Goal: Check status

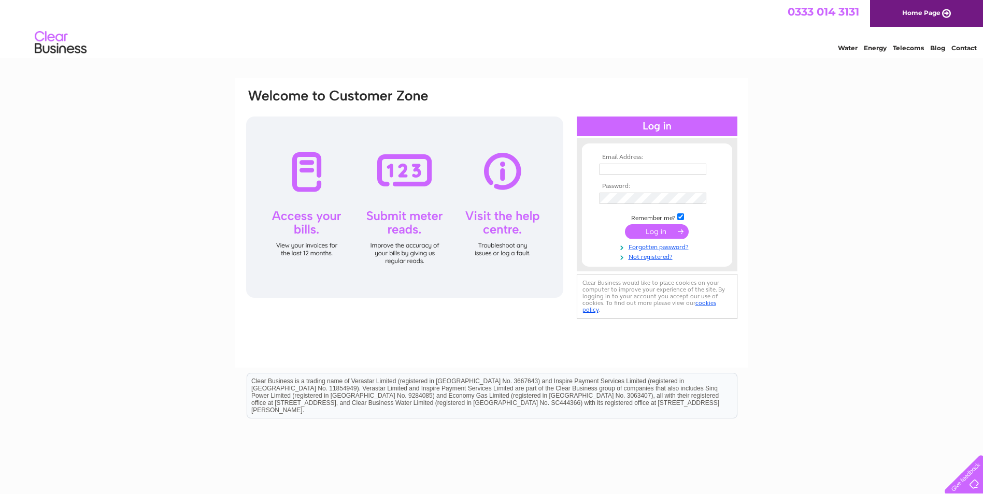
type input "[EMAIL_ADDRESS][DOMAIN_NAME]"
click at [667, 233] on input "submit" at bounding box center [657, 231] width 64 height 15
click at [662, 232] on input "submit" at bounding box center [657, 231] width 64 height 15
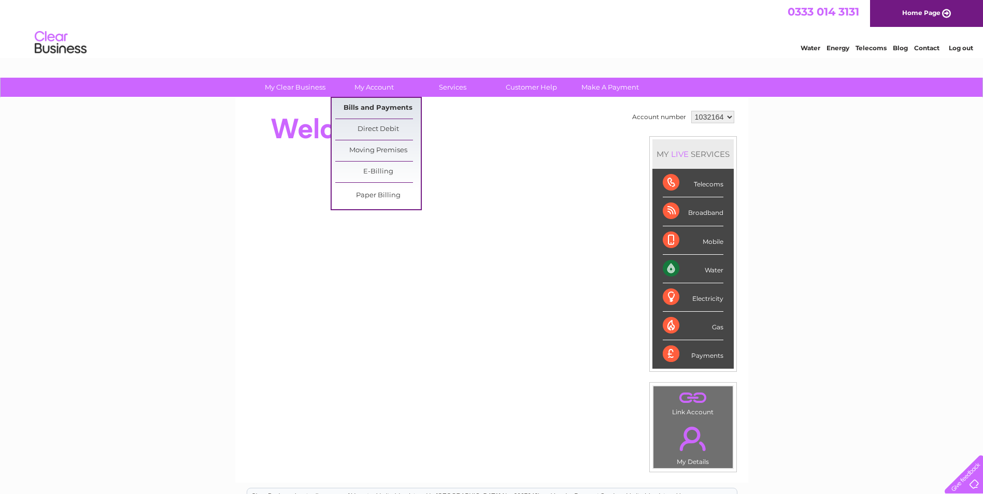
click at [393, 110] on link "Bills and Payments" at bounding box center [378, 108] width 86 height 21
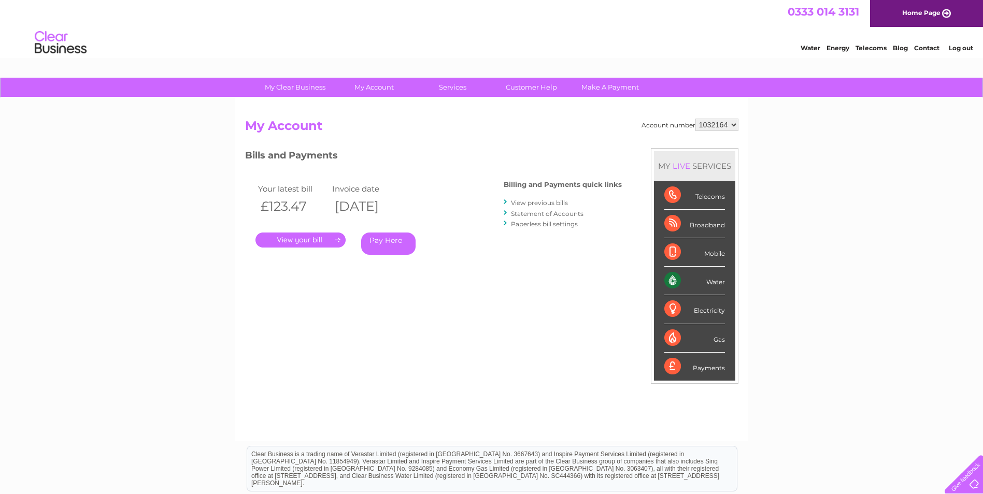
click at [313, 241] on link "." at bounding box center [301, 240] width 90 height 15
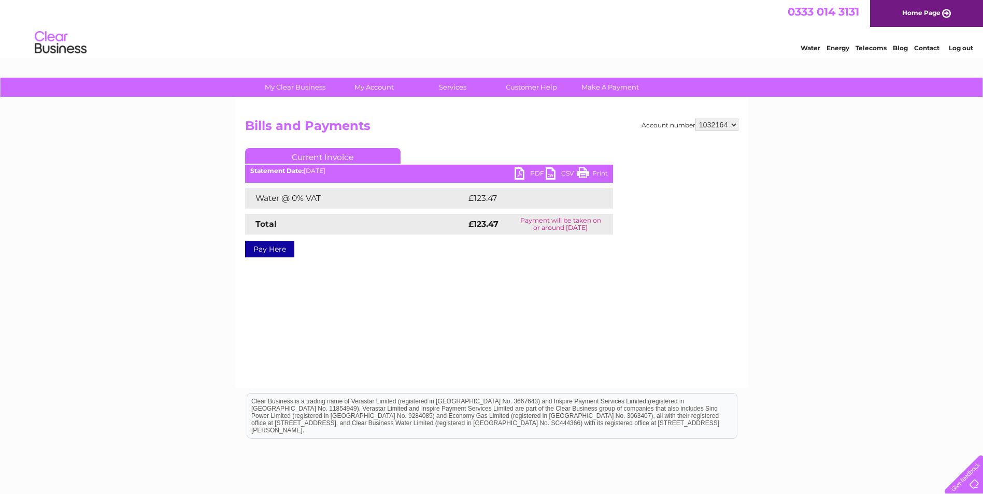
click at [529, 172] on link "PDF" at bounding box center [530, 174] width 31 height 15
